Goal: Answer question/provide support

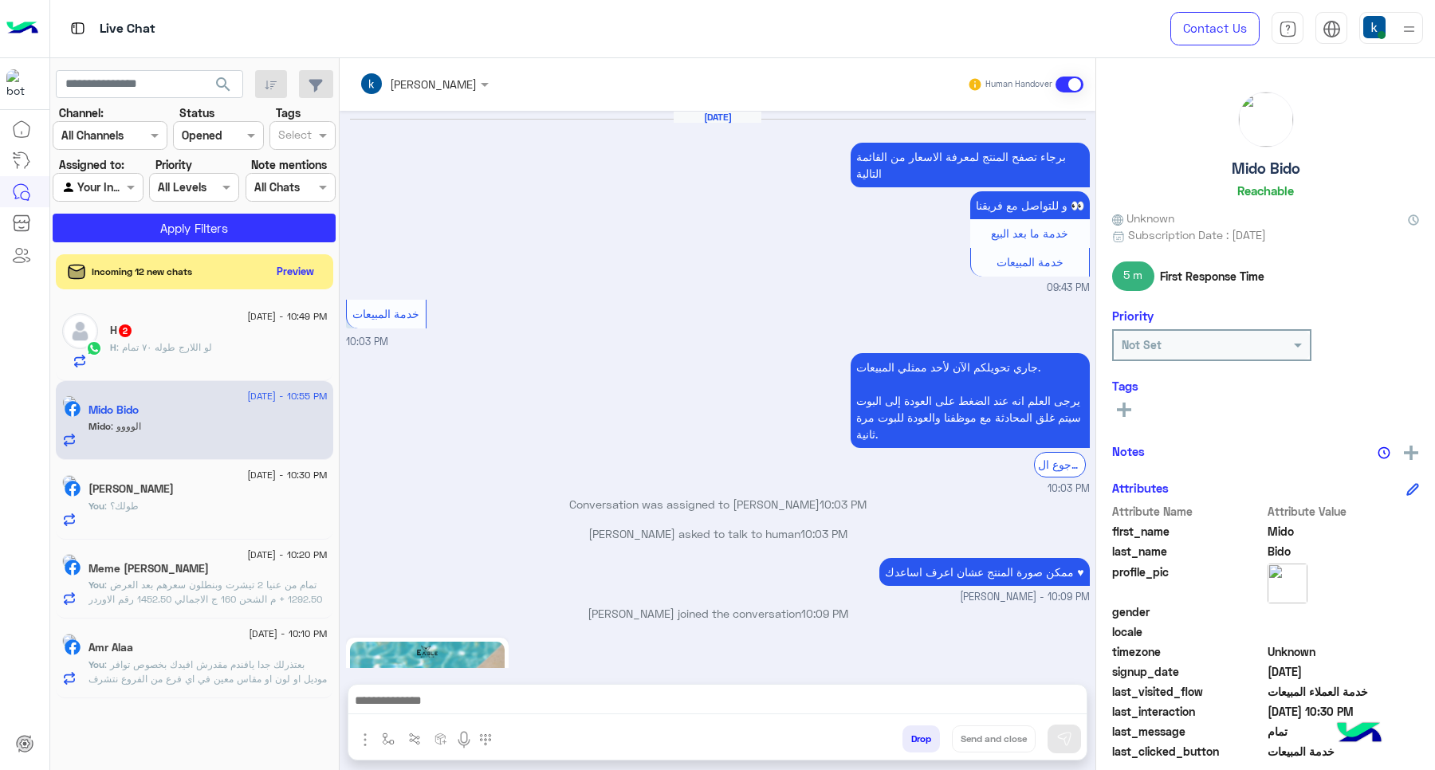
scroll to position [1483, 0]
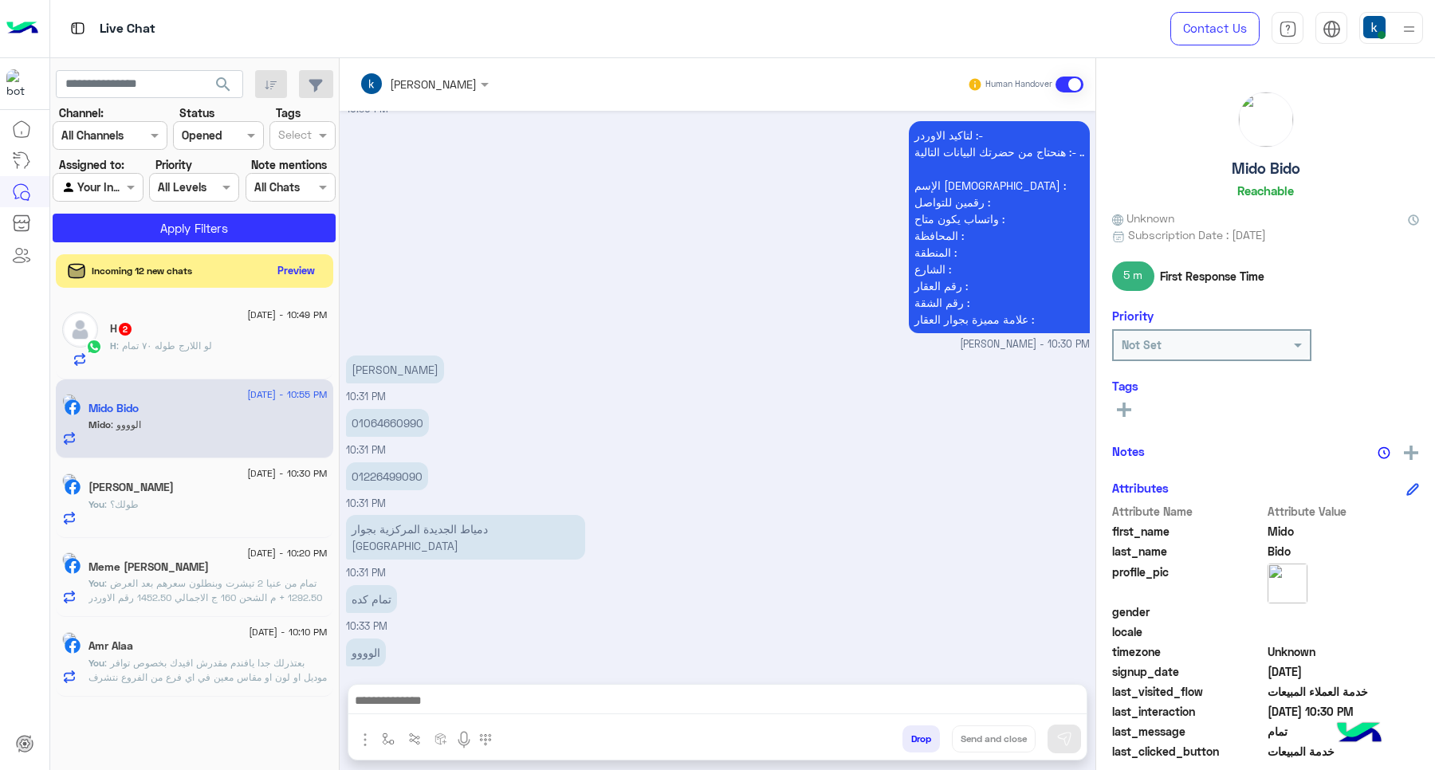
click at [297, 267] on button "Preview" at bounding box center [296, 271] width 49 height 22
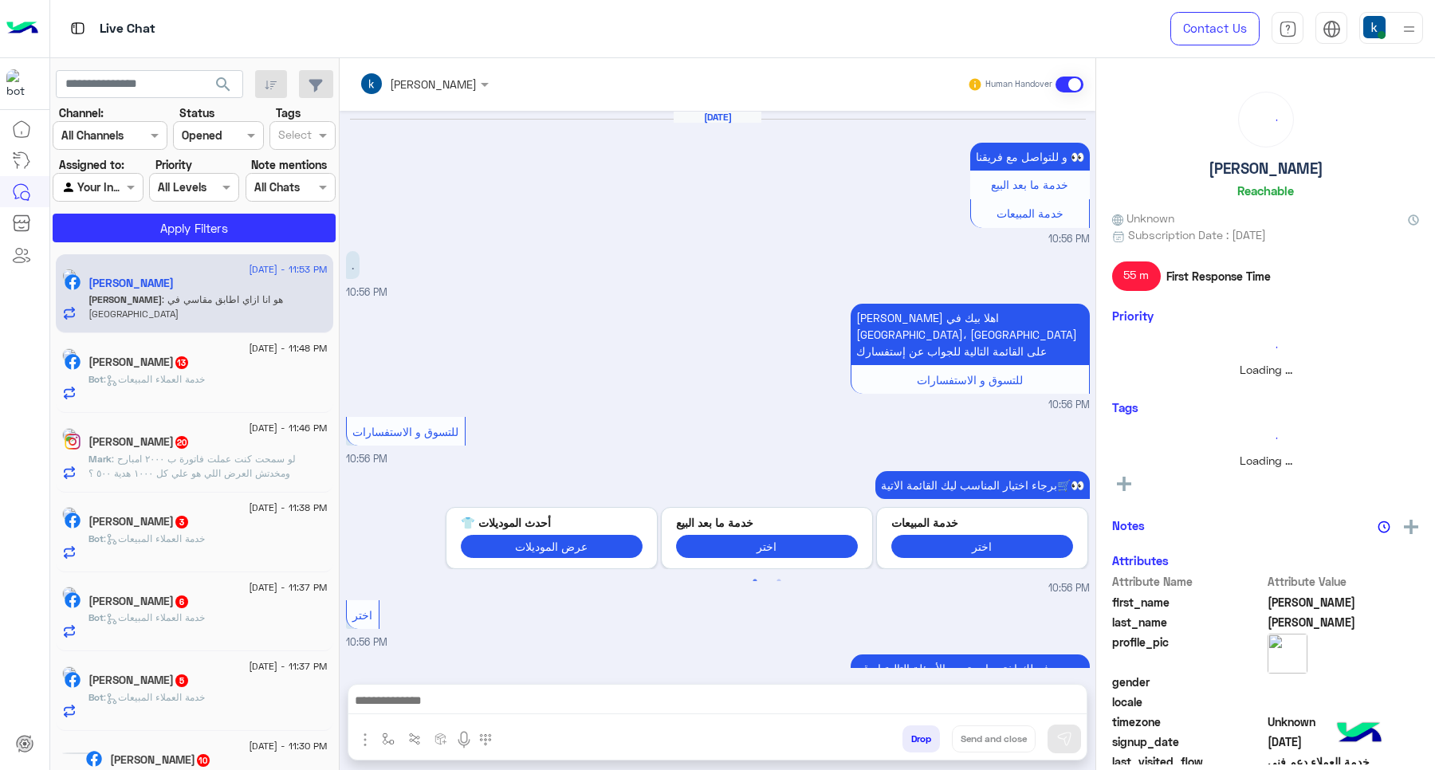
scroll to position [879, 0]
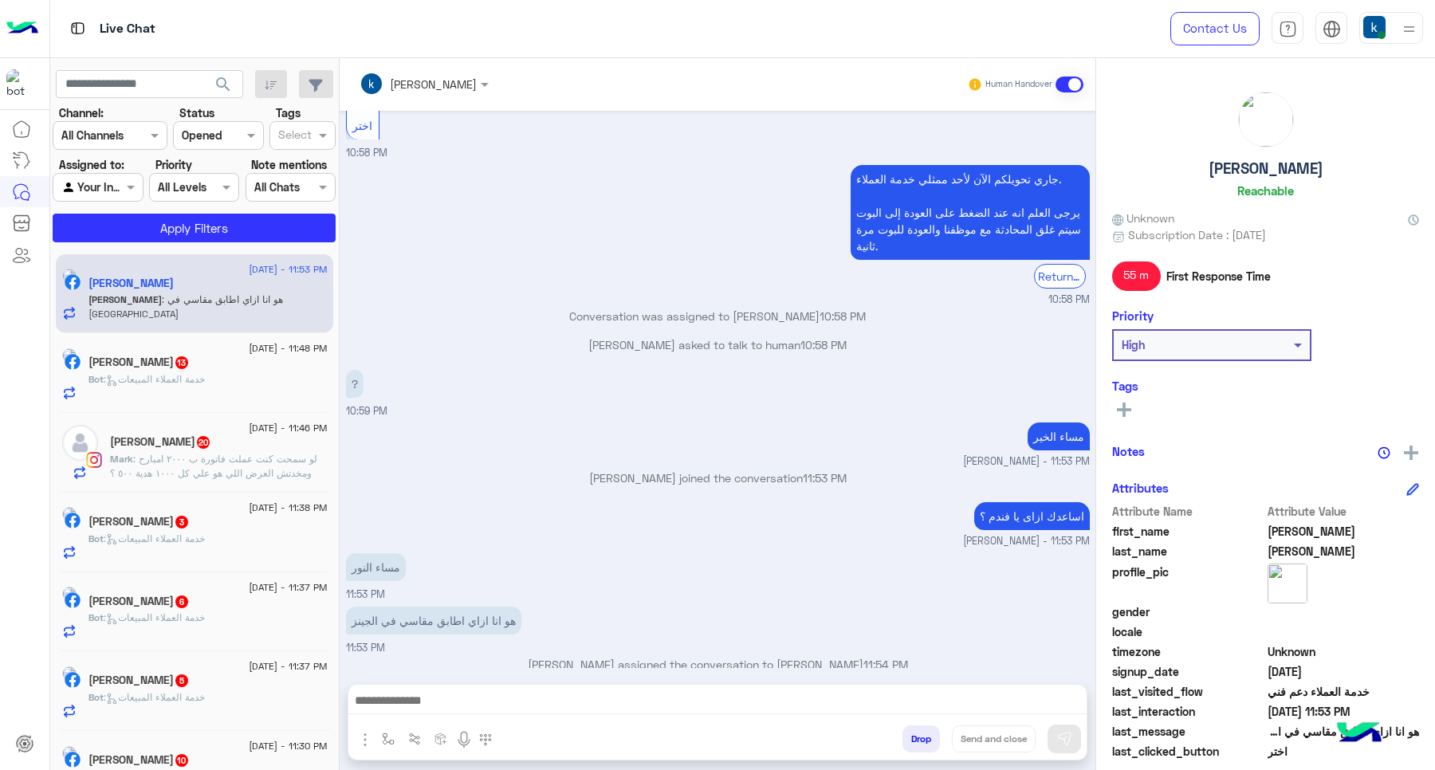
click at [304, 303] on div "[PERSON_NAME] : هو انا ازاي اطابق مقاسي في الجينز" at bounding box center [207, 307] width 239 height 28
click at [420, 89] on input "text" at bounding box center [403, 84] width 87 height 17
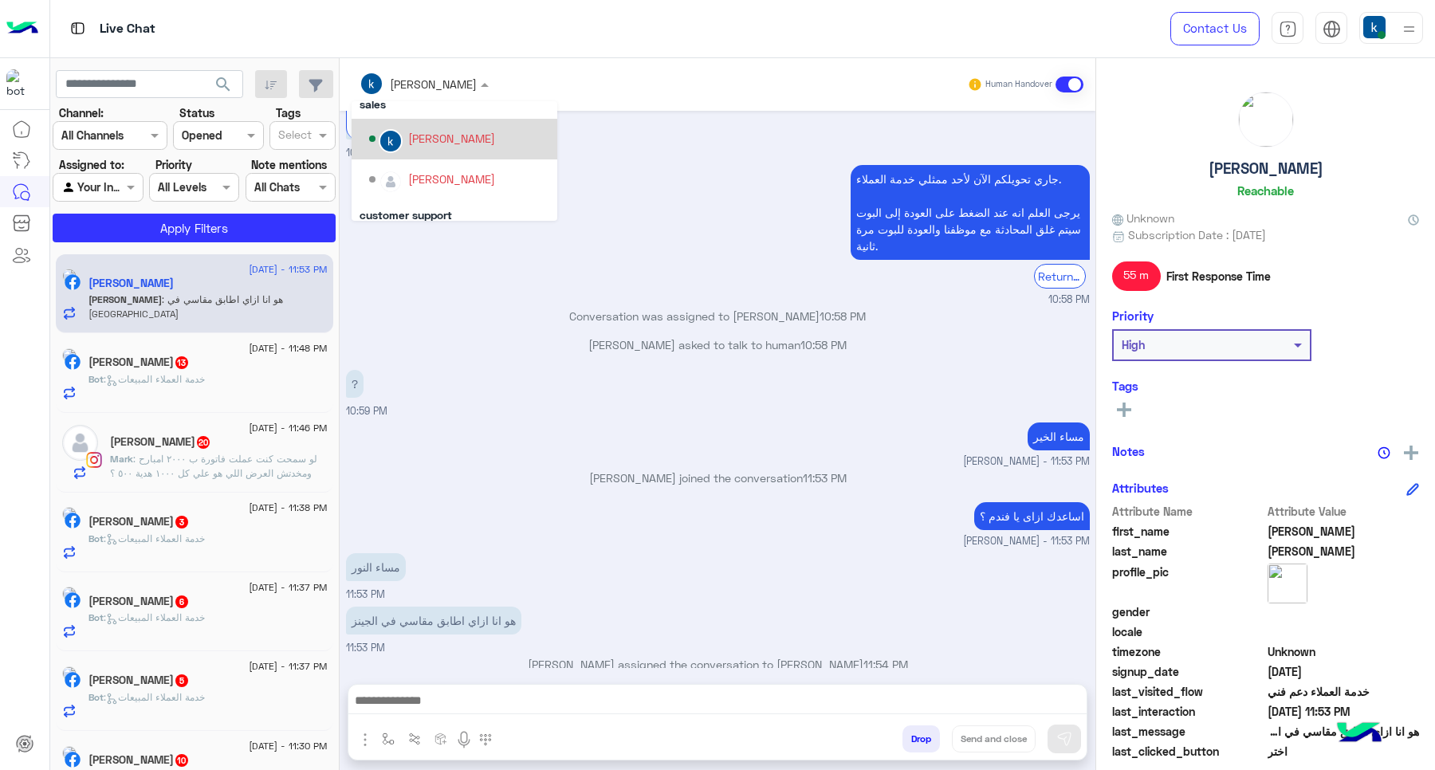
scroll to position [100, 0]
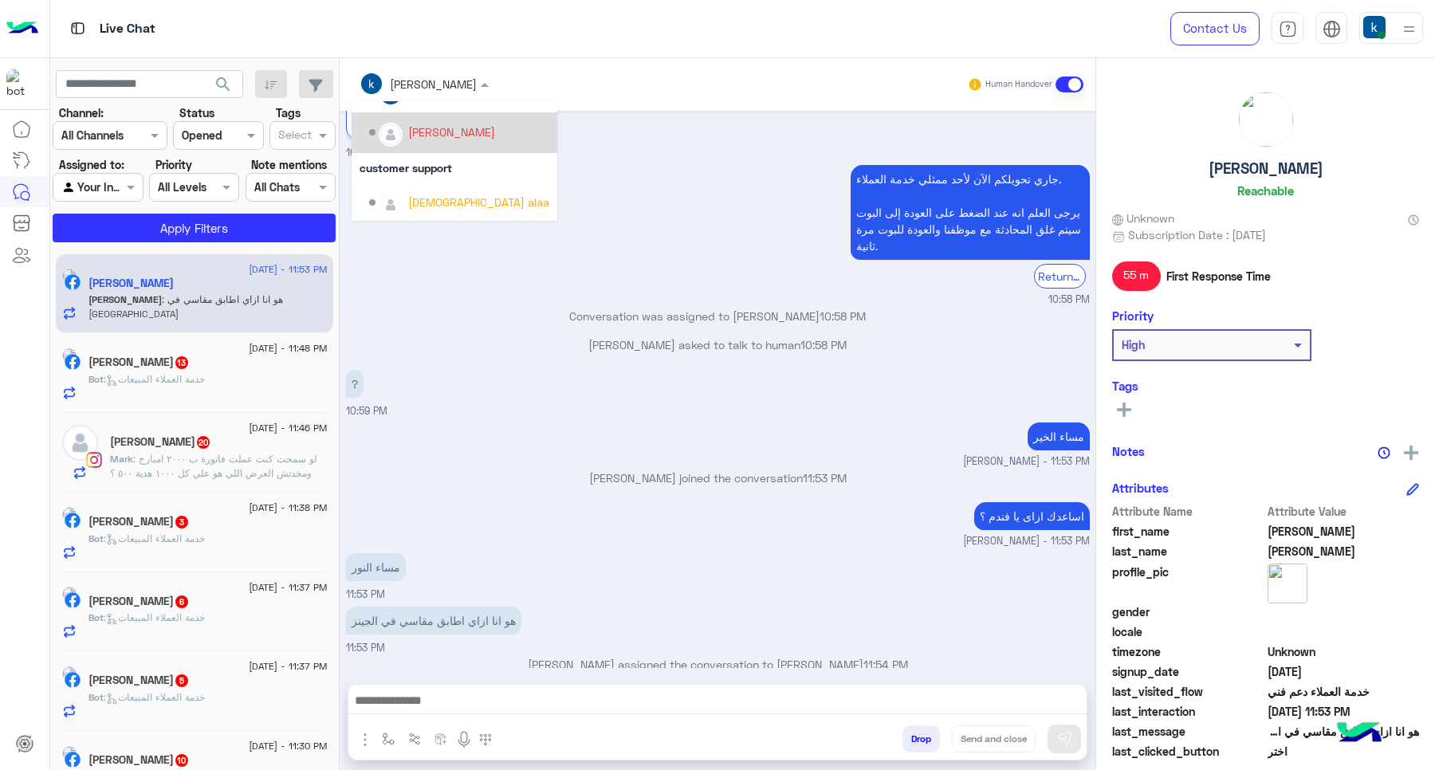
click at [436, 132] on div "[PERSON_NAME]" at bounding box center [451, 132] width 87 height 17
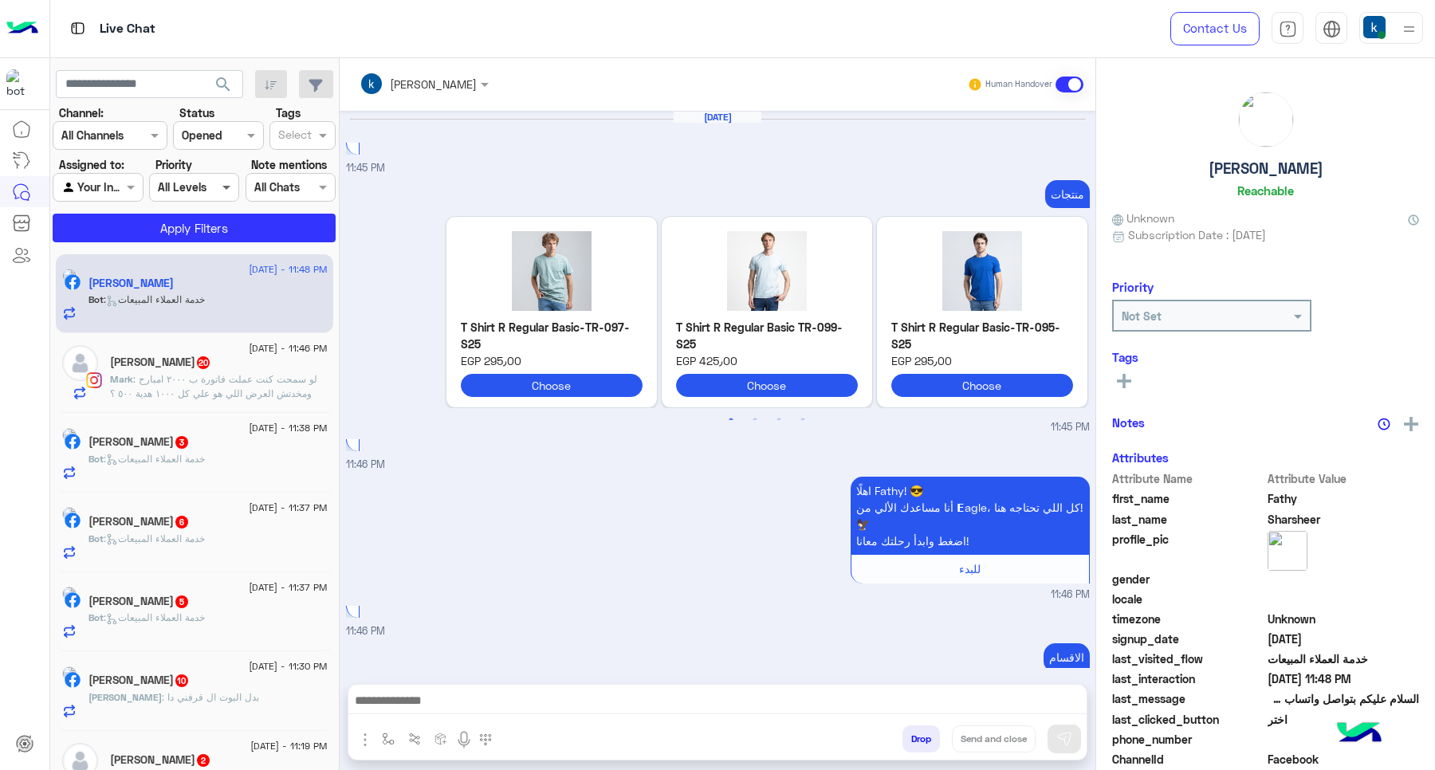
scroll to position [1343, 0]
